Goal: Task Accomplishment & Management: Manage account settings

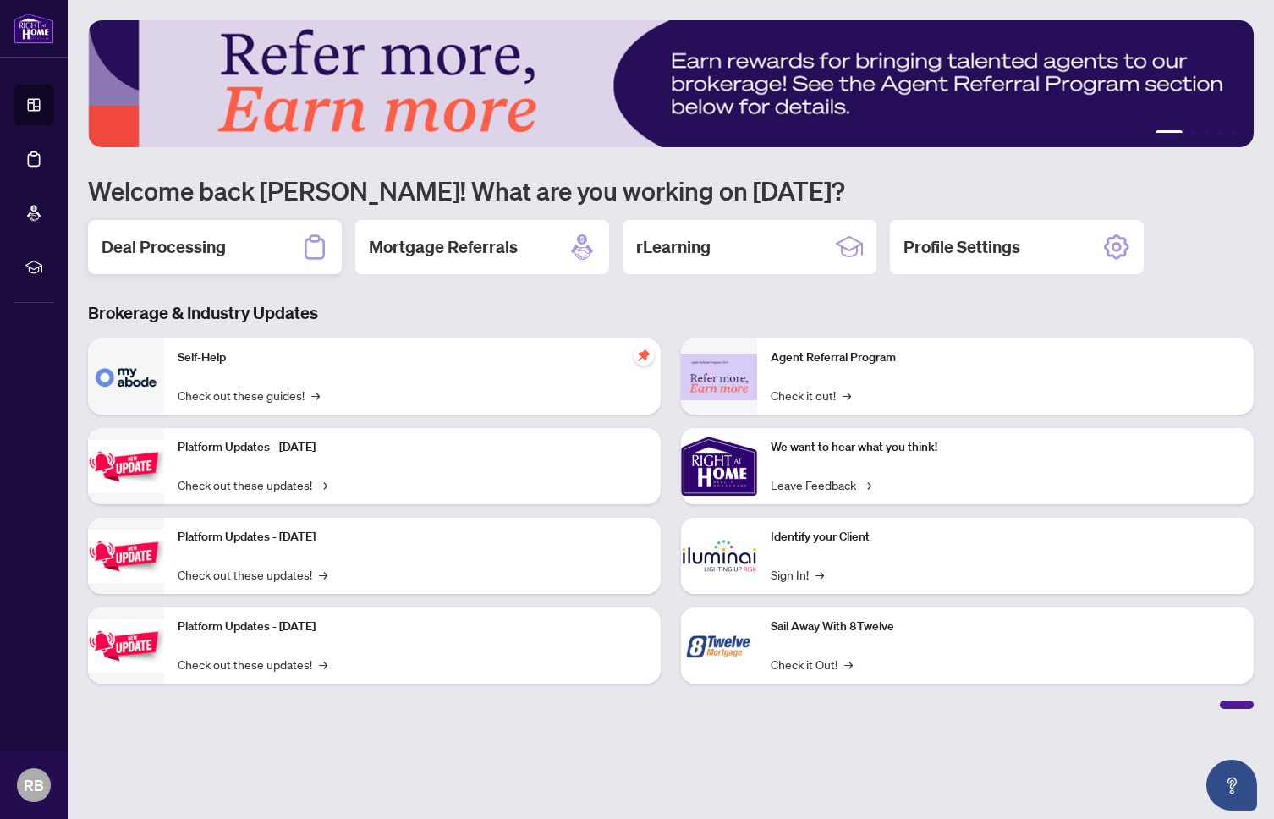
click at [245, 257] on div "Deal Processing" at bounding box center [215, 247] width 254 height 54
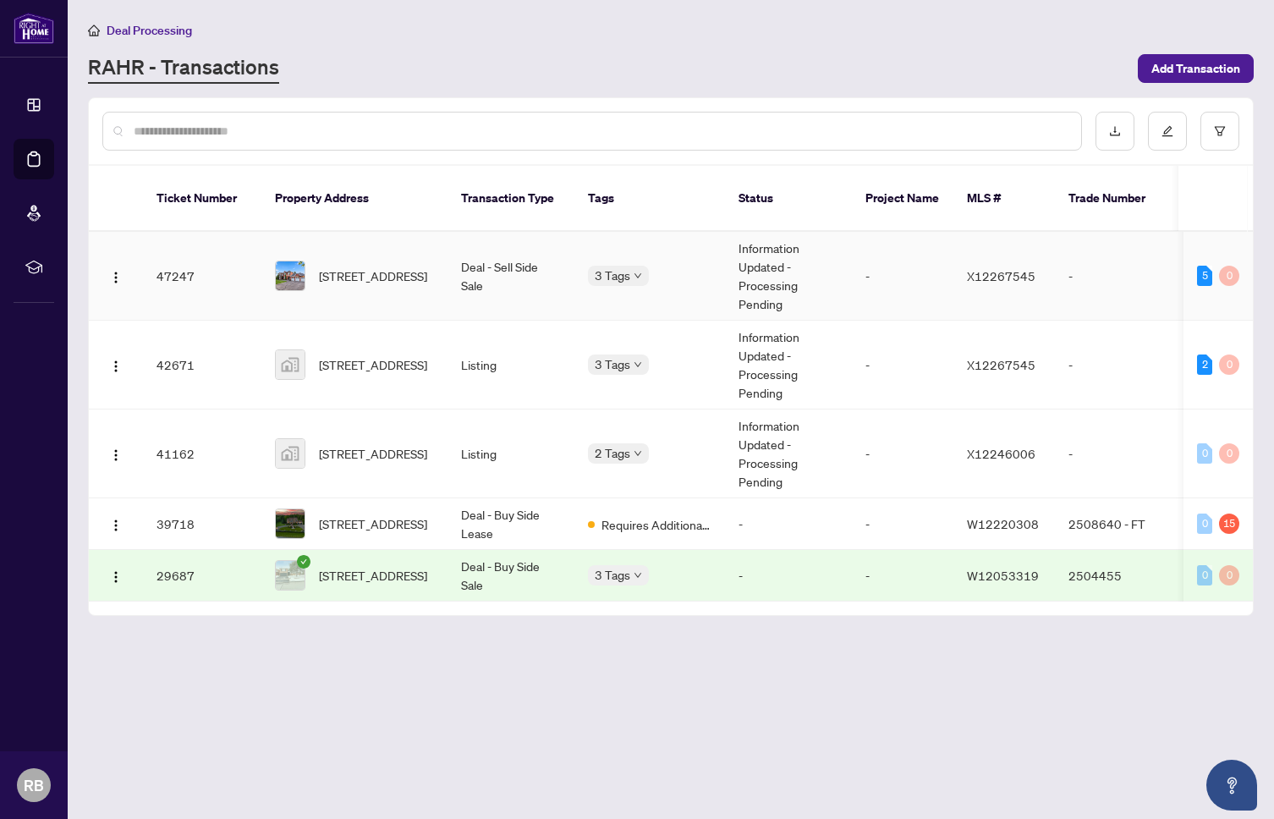
click at [1055, 244] on td "-" at bounding box center [1114, 276] width 118 height 89
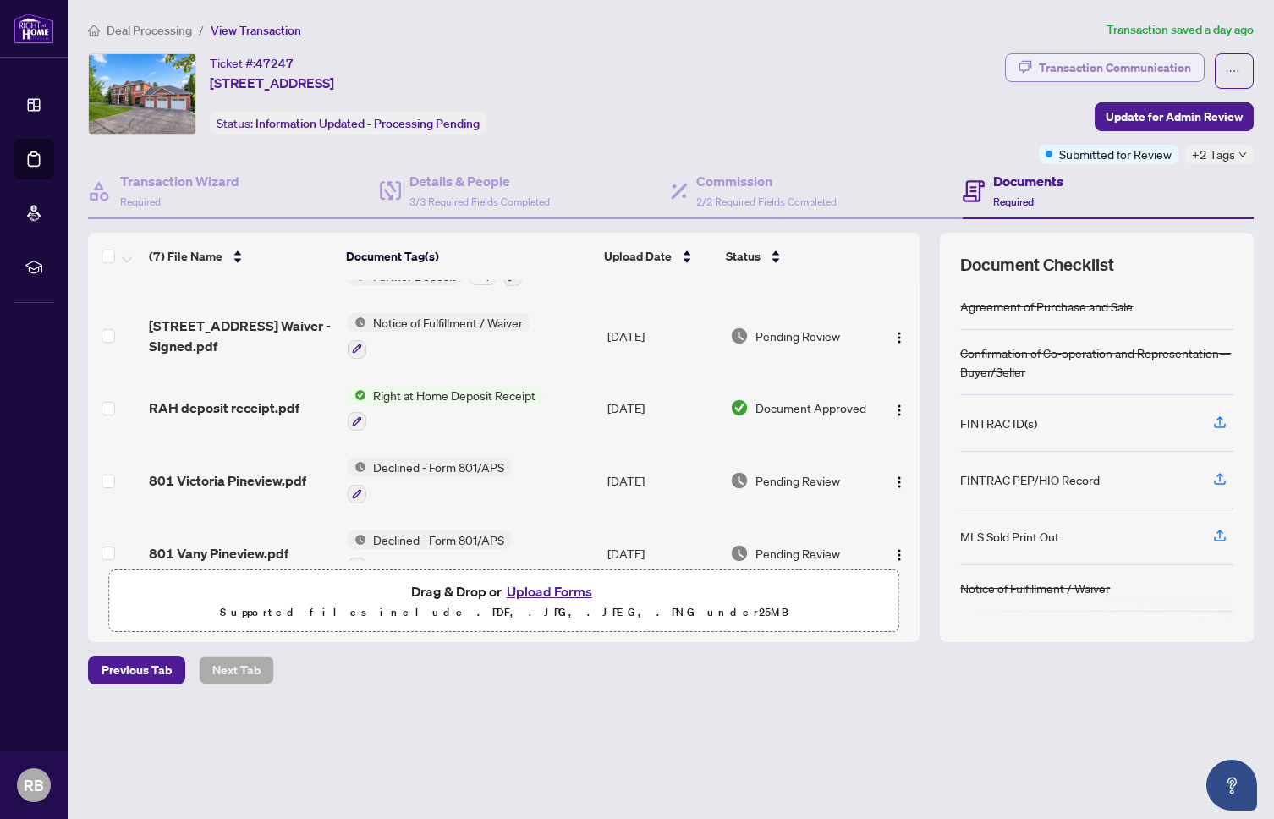
scroll to position [25, 0]
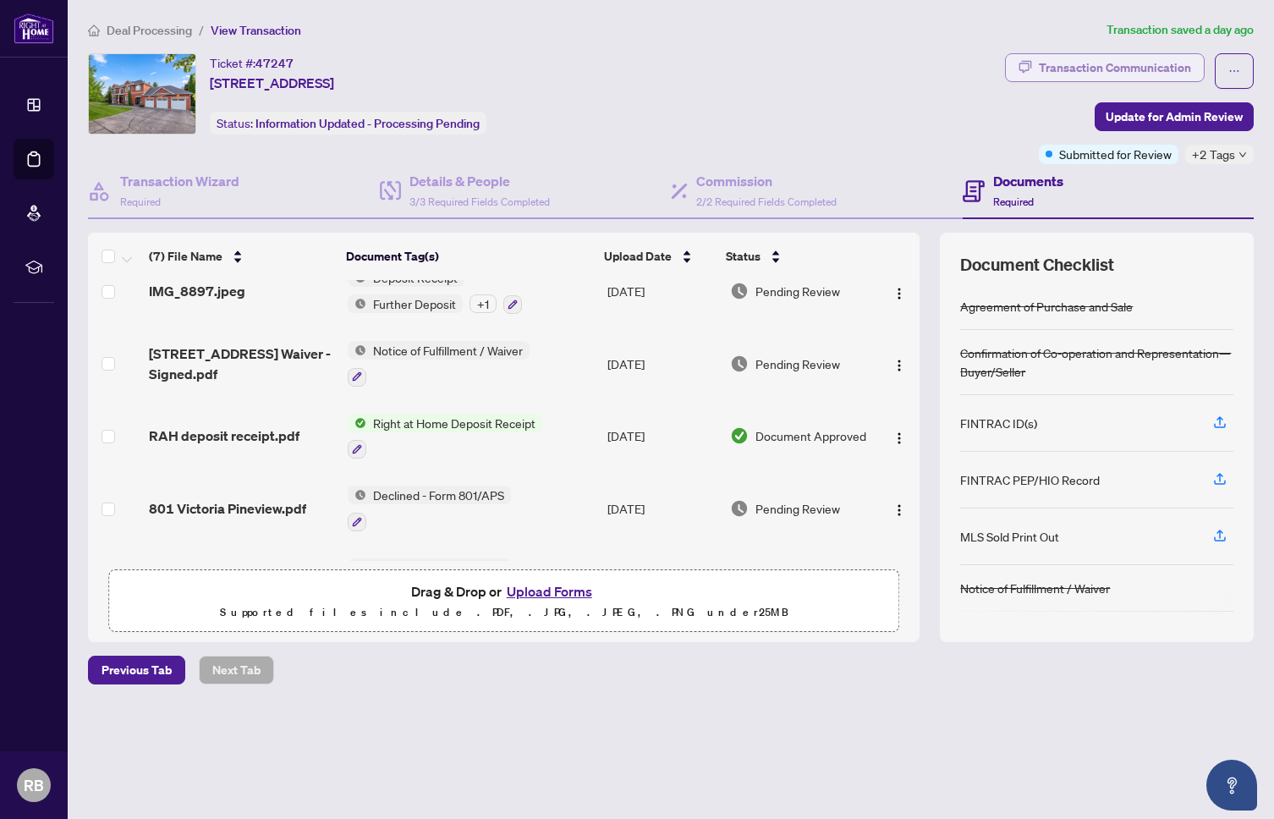
click at [1142, 72] on div "Transaction Communication" at bounding box center [1115, 67] width 152 height 27
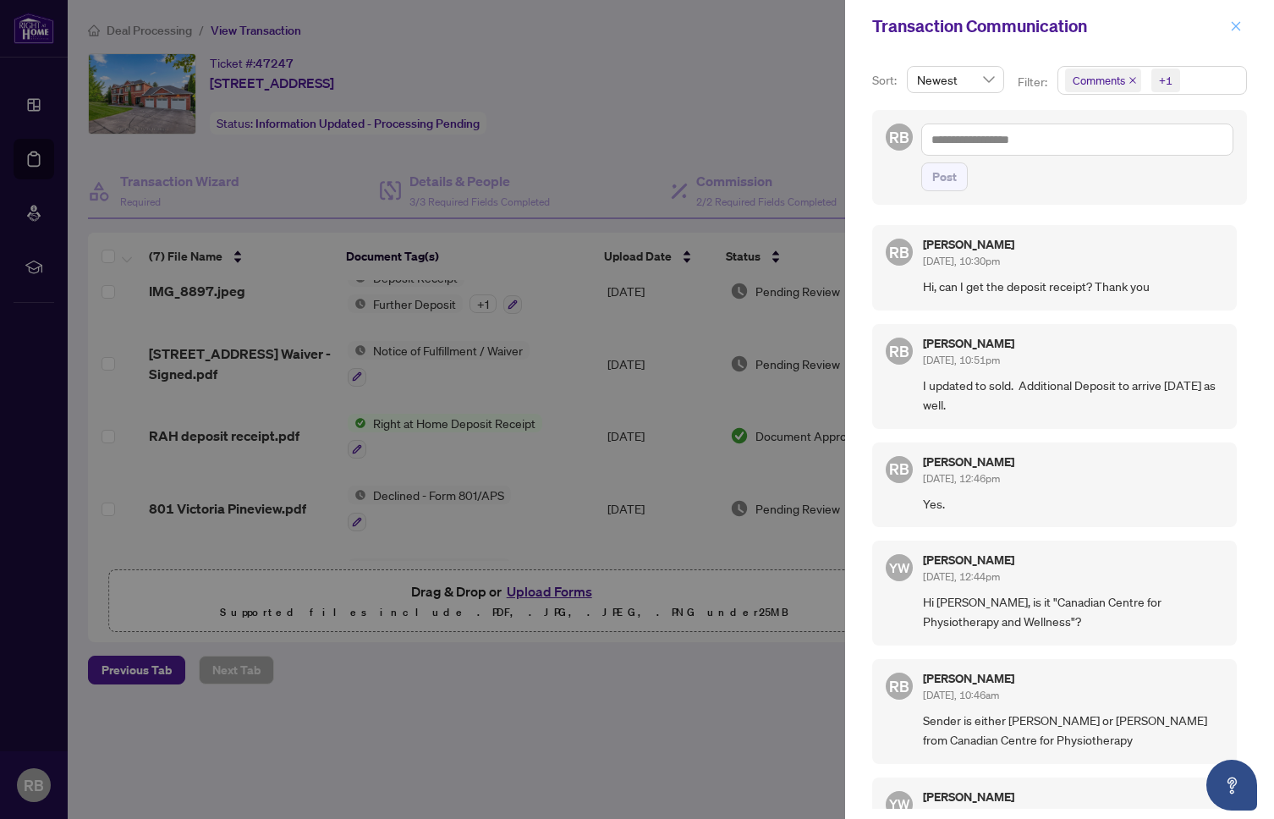
click at [1237, 31] on icon "close" at bounding box center [1236, 26] width 12 height 12
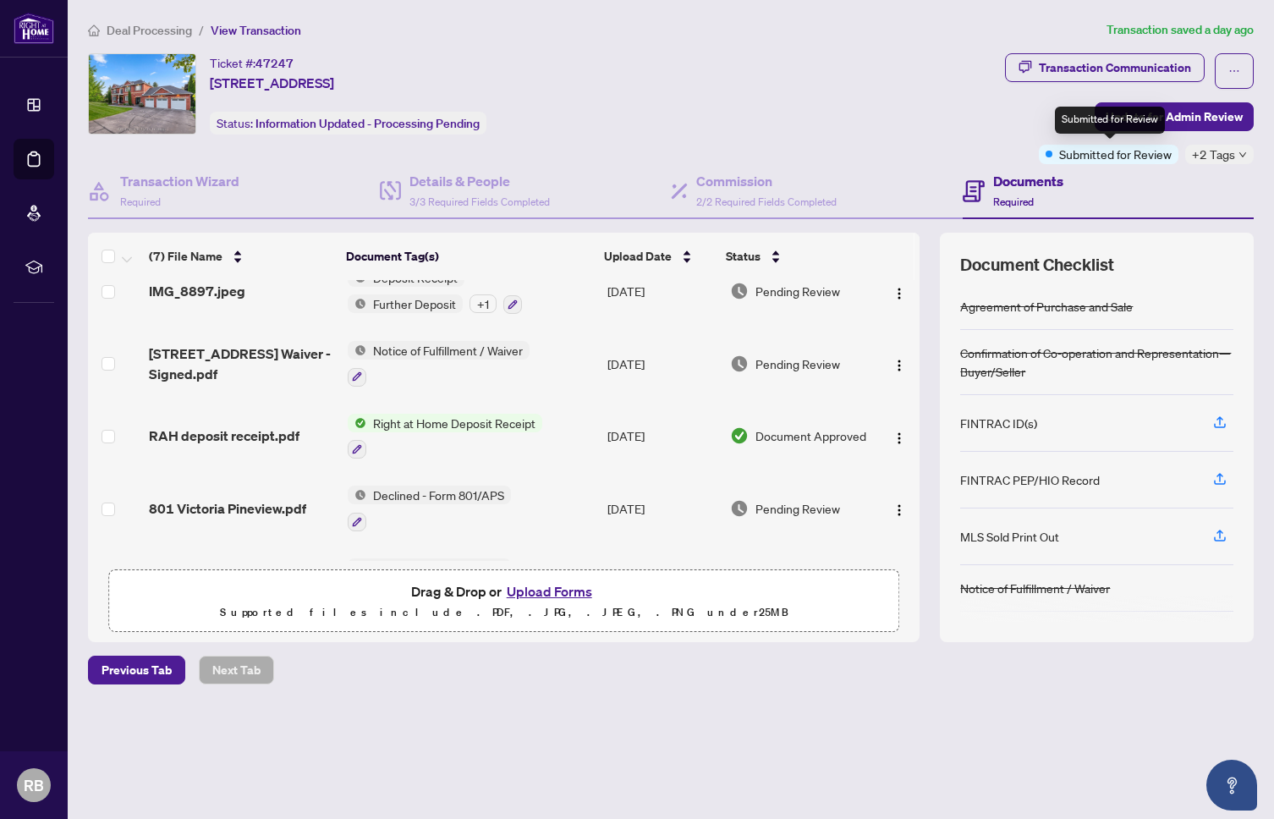
click at [1143, 119] on div "Submitted for Review" at bounding box center [1110, 120] width 110 height 27
click at [1199, 113] on span "Update for Admin Review" at bounding box center [1174, 116] width 137 height 27
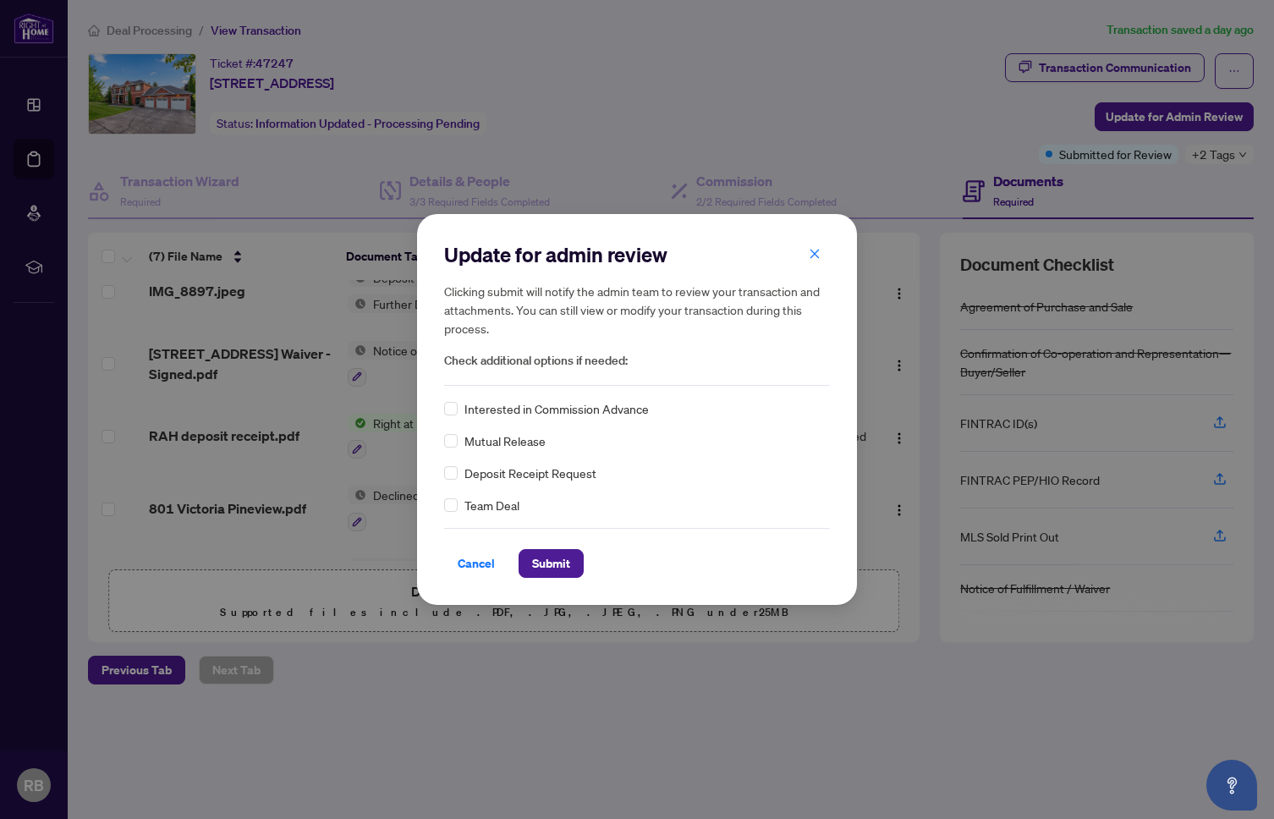
click at [522, 479] on span "Deposit Receipt Request" at bounding box center [531, 473] width 132 height 19
click at [471, 478] on span "Deposit Receipt Request" at bounding box center [531, 473] width 132 height 19
click at [555, 553] on span "Submit" at bounding box center [551, 563] width 38 height 27
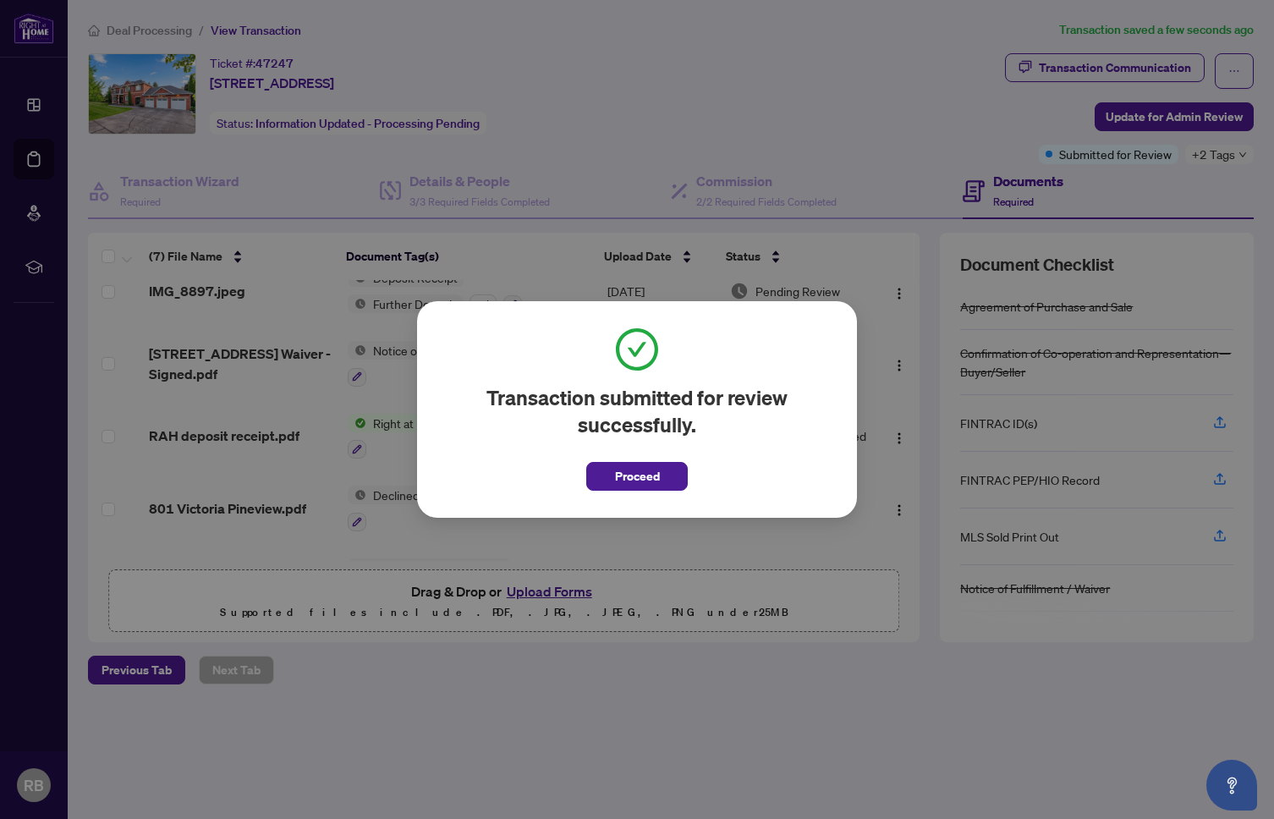
click at [636, 486] on span "Proceed" at bounding box center [637, 476] width 45 height 27
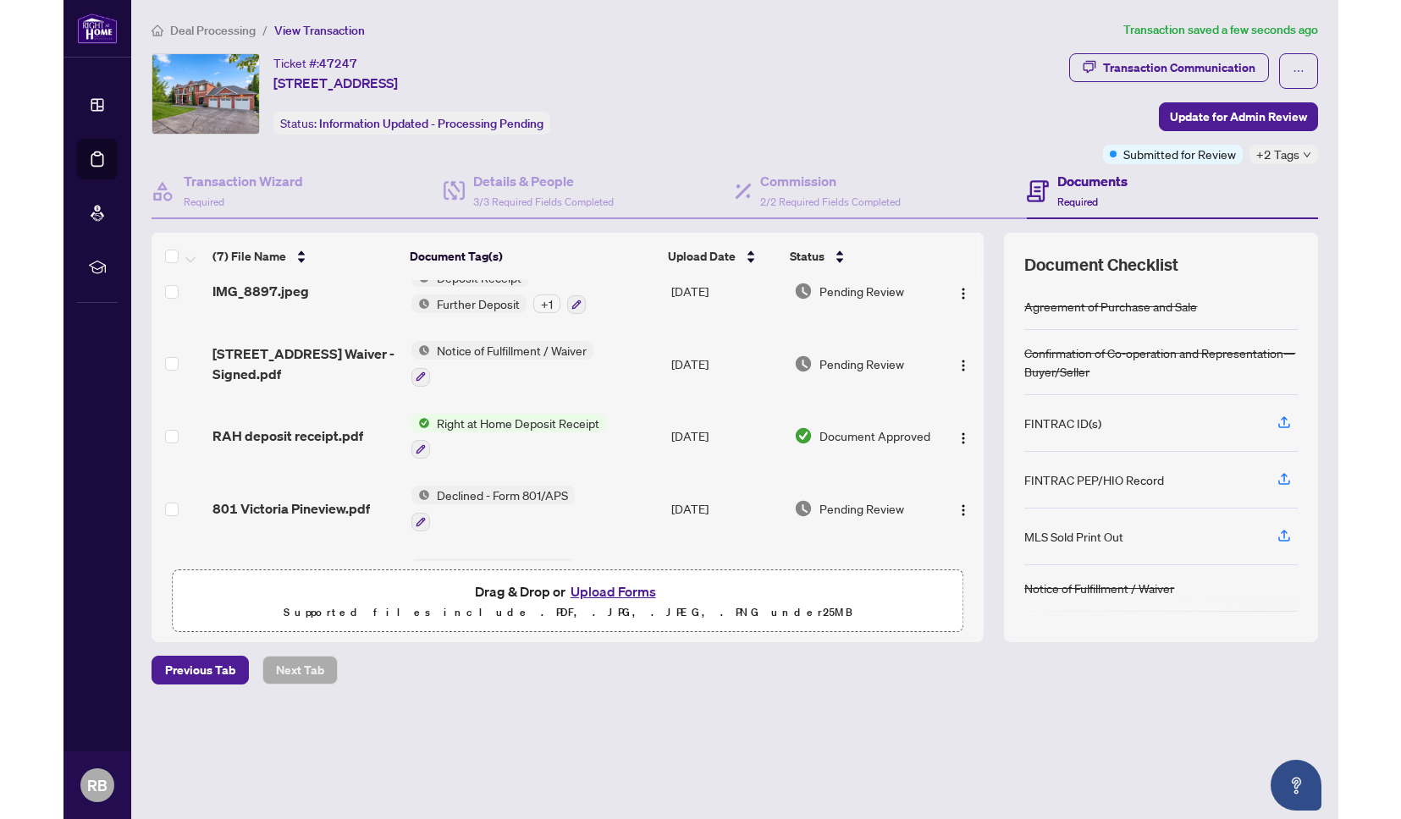
scroll to position [0, 0]
